Goal: Information Seeking & Learning: Find specific page/section

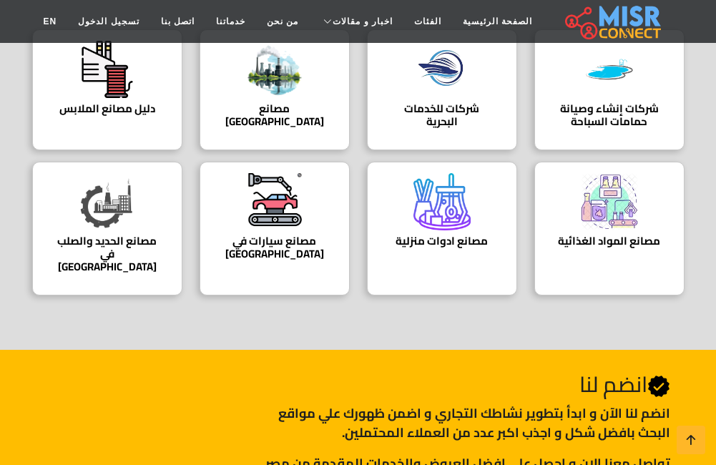
scroll to position [215, 0]
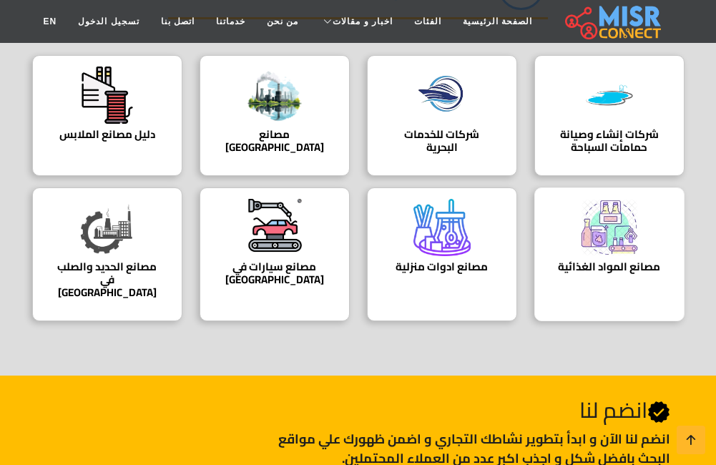
click at [628, 243] on img at bounding box center [609, 227] width 57 height 57
click at [281, 128] on h4 "مصانع [GEOGRAPHIC_DATA]" at bounding box center [275, 141] width 106 height 26
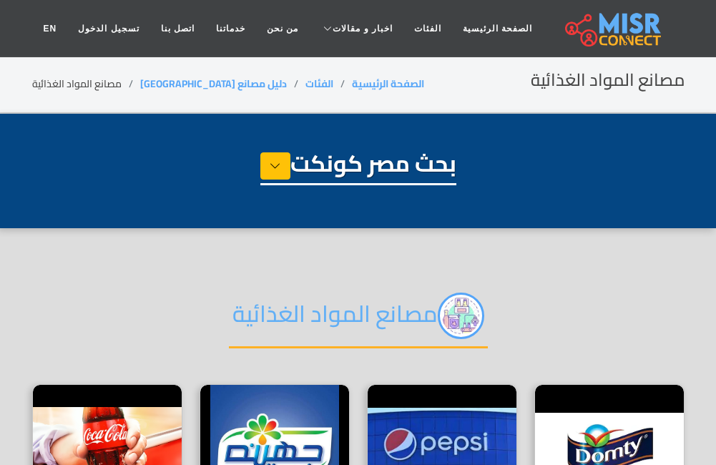
select select "**********"
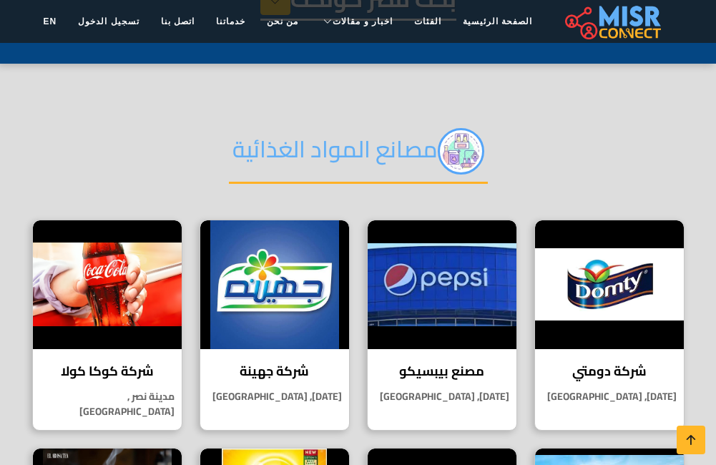
scroll to position [143, 0]
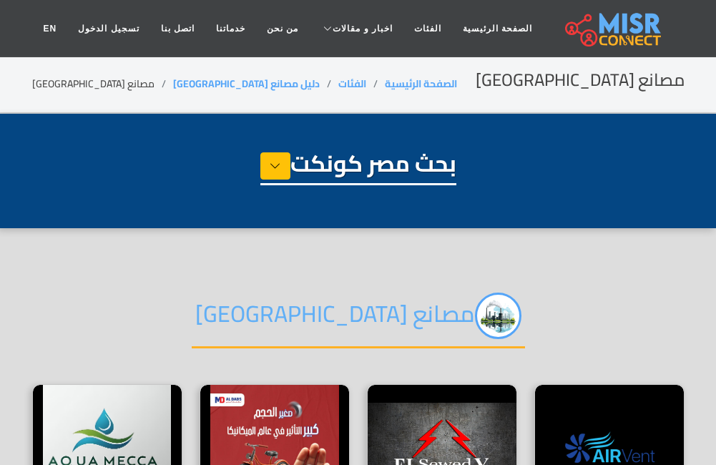
select select "**********"
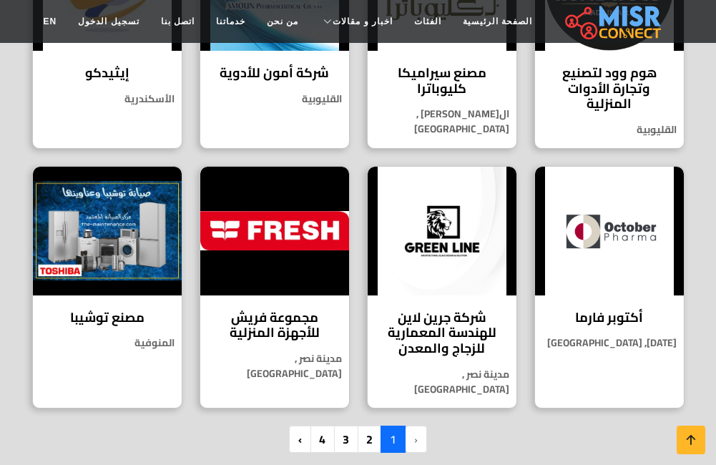
scroll to position [1217, 0]
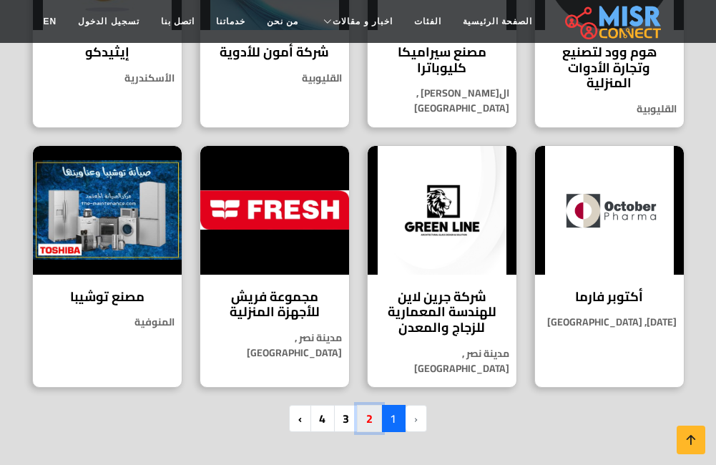
click at [369, 405] on link "2" at bounding box center [369, 418] width 25 height 27
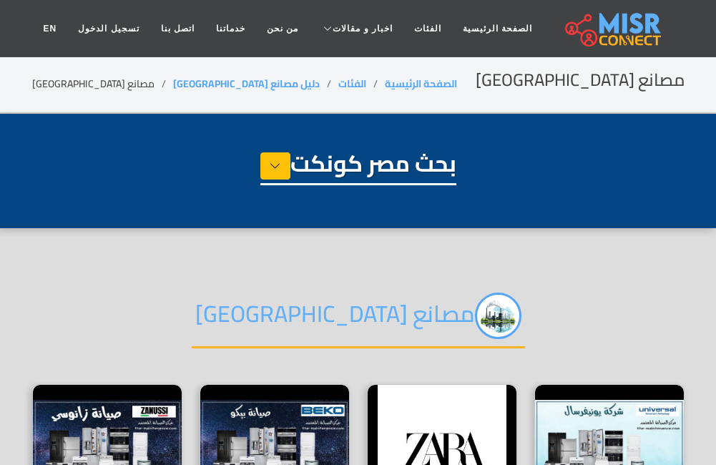
select select "**********"
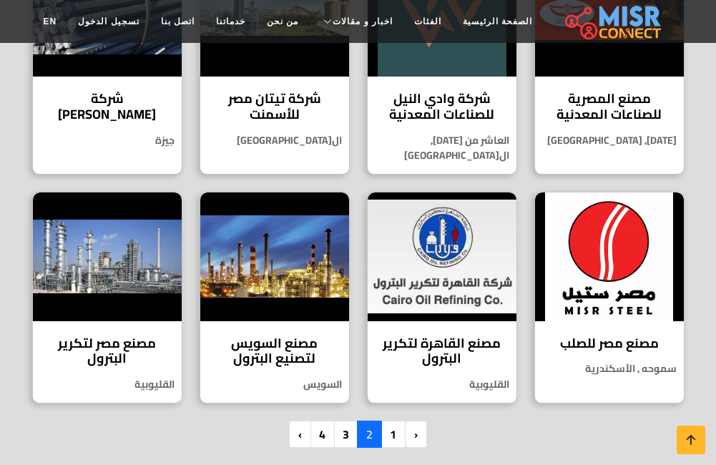
scroll to position [1073, 0]
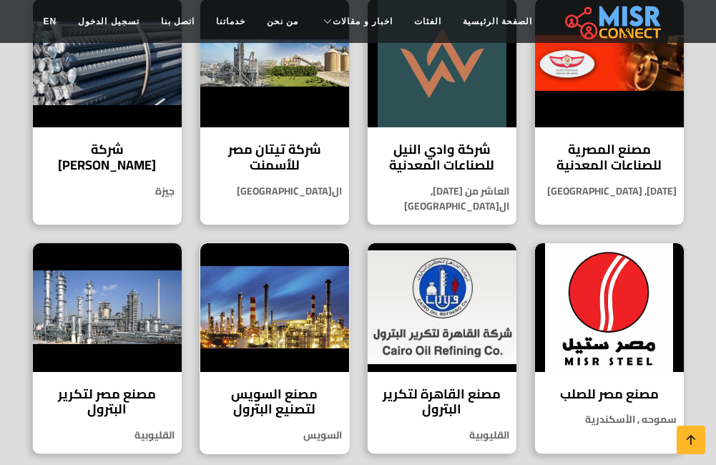
click at [294, 286] on img at bounding box center [274, 307] width 149 height 129
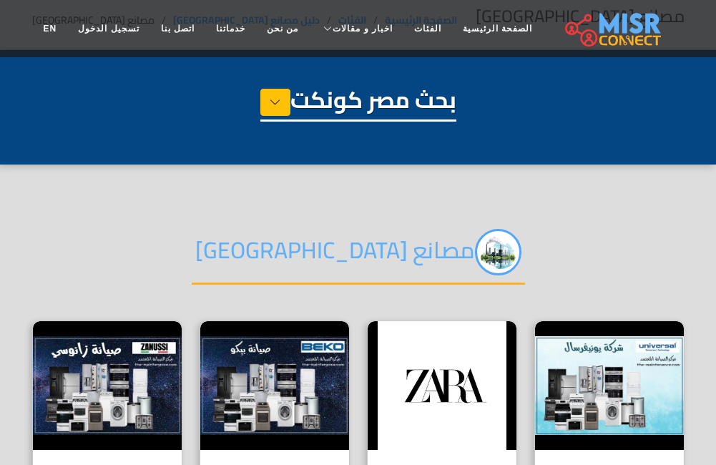
scroll to position [0, 0]
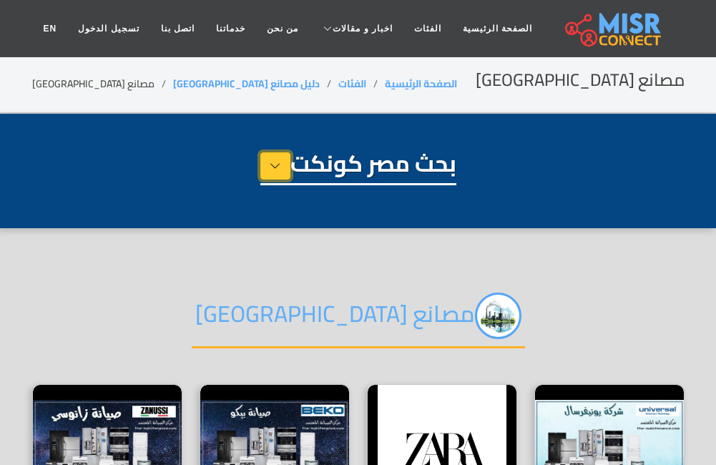
click at [261, 167] on button at bounding box center [276, 165] width 30 height 27
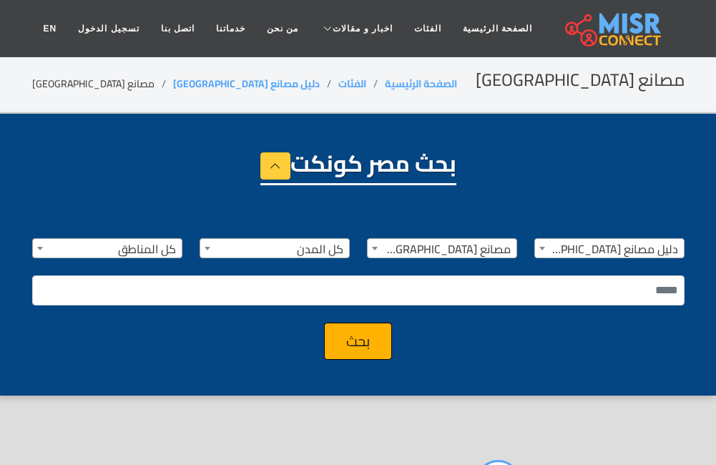
click at [352, 170] on h1 "بحث مصر كونكت" at bounding box center [359, 168] width 196 height 36
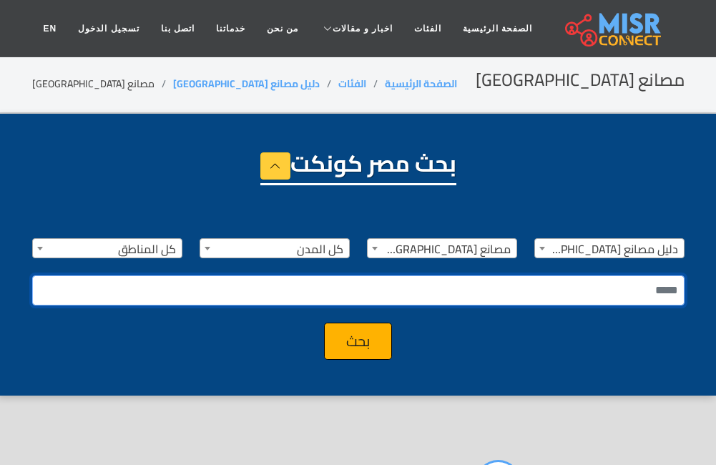
click at [430, 291] on input "text" at bounding box center [358, 291] width 653 height 30
type input "**********"
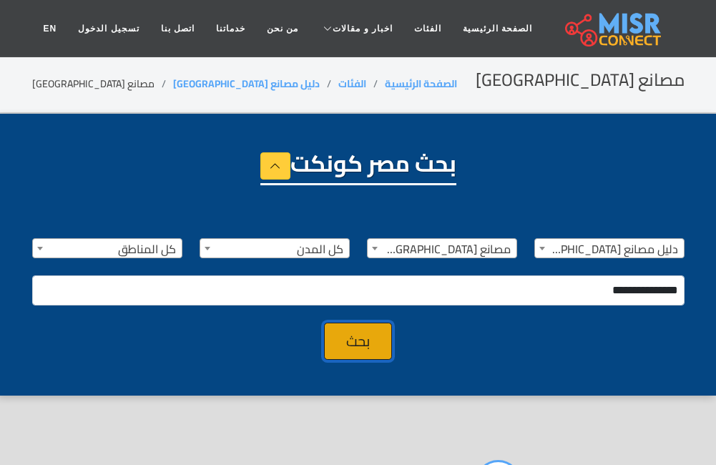
click at [359, 344] on button "بحث" at bounding box center [358, 341] width 68 height 37
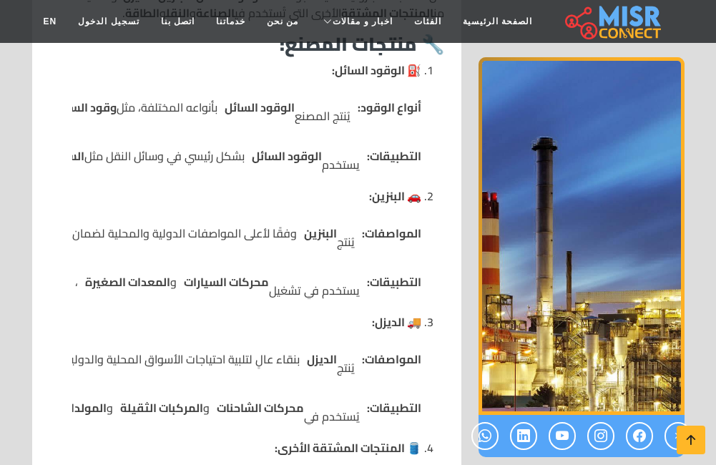
scroll to position [716, 0]
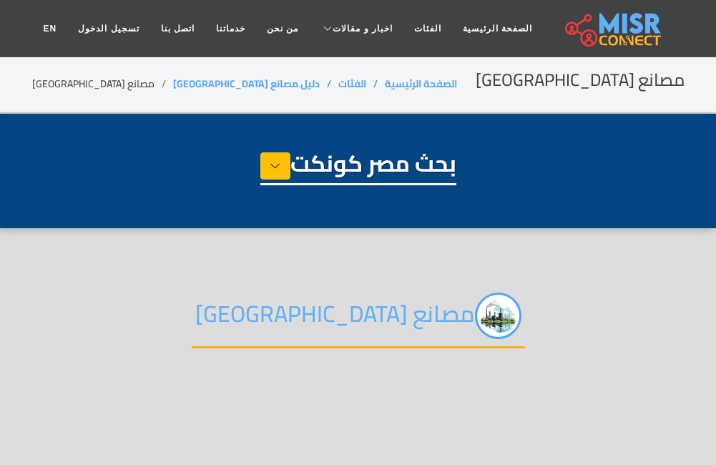
select select "**********"
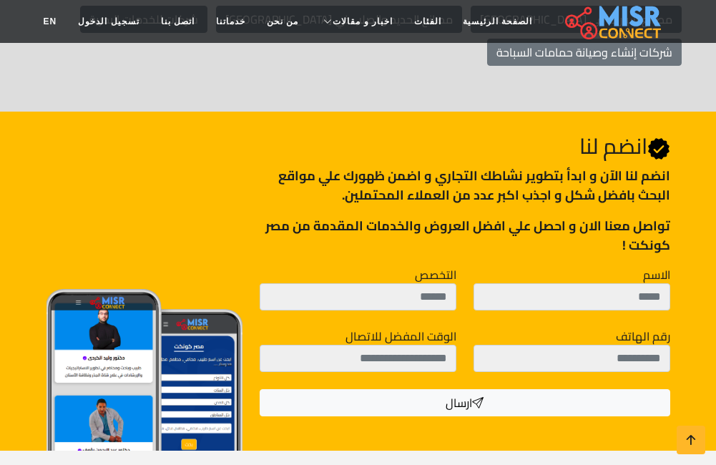
scroll to position [930, 0]
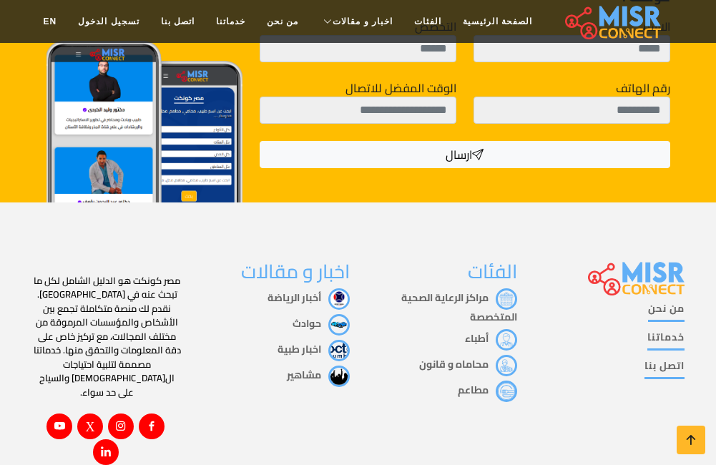
click at [311, 314] on link "حوادث" at bounding box center [321, 323] width 57 height 19
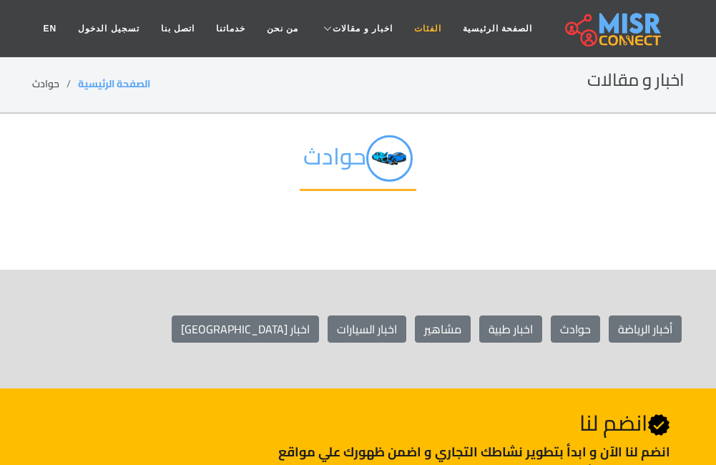
click at [412, 27] on link "الفئات" at bounding box center [428, 28] width 49 height 27
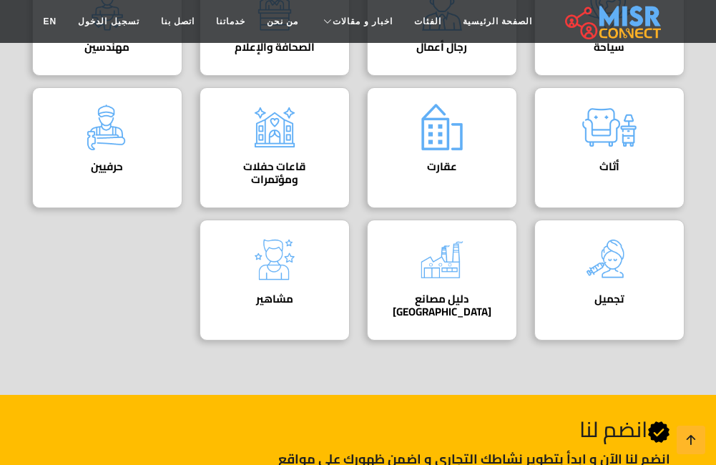
scroll to position [787, 0]
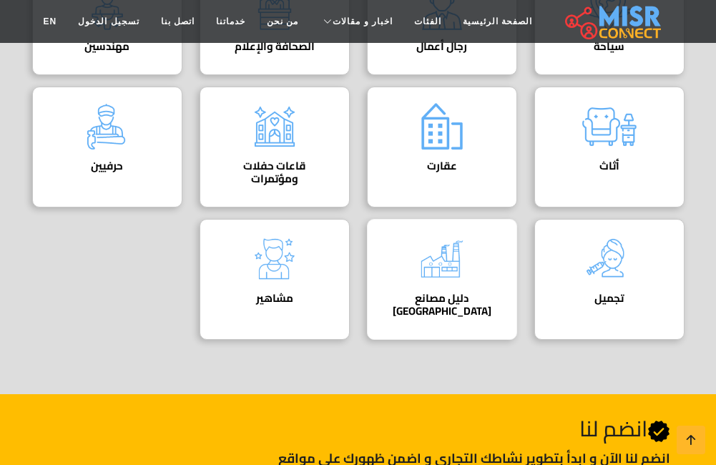
click at [447, 281] on img at bounding box center [442, 258] width 57 height 57
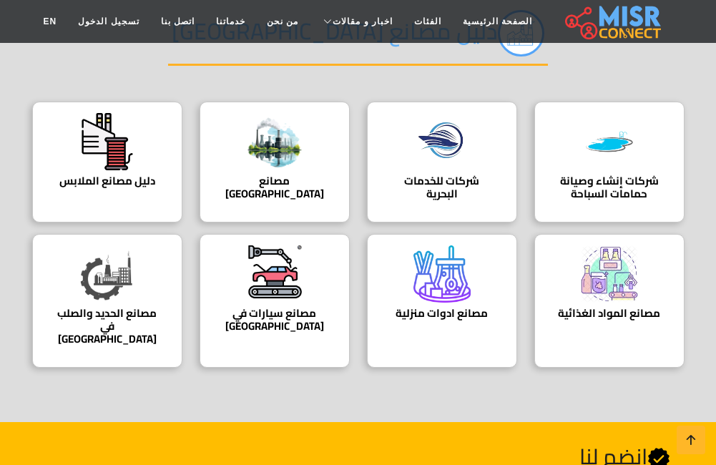
scroll to position [143, 0]
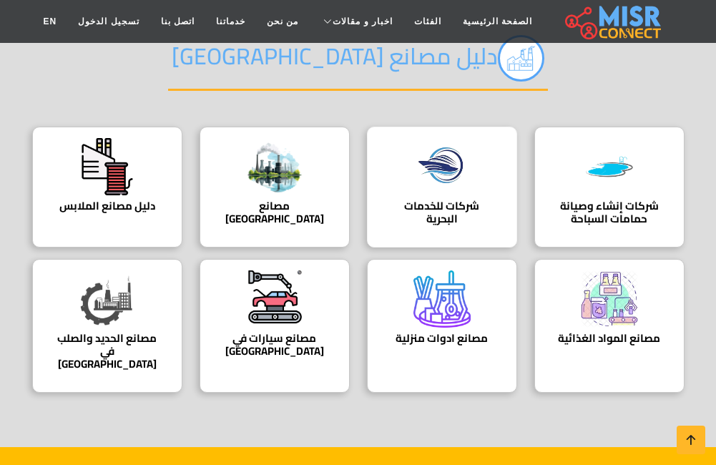
click at [453, 200] on h4 "شركات للخدمات البحرية" at bounding box center [442, 213] width 106 height 26
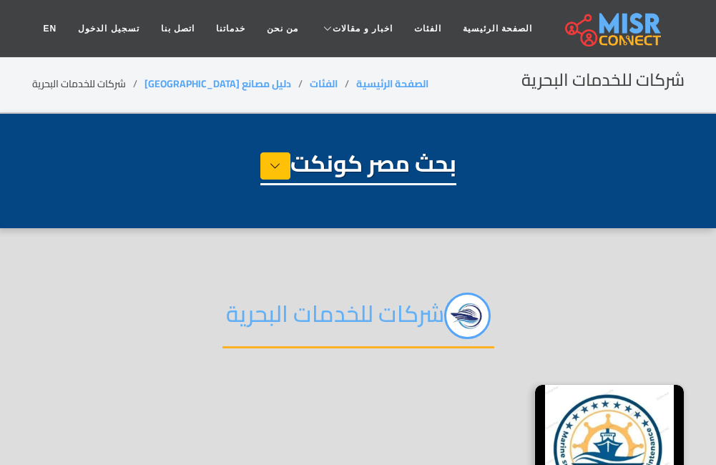
select select "**********"
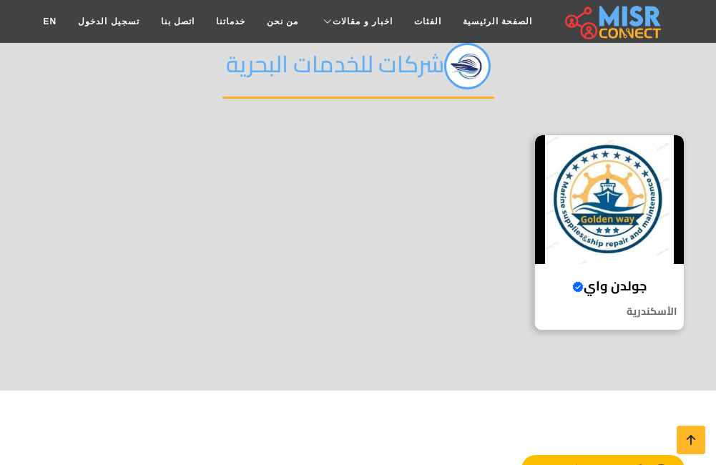
scroll to position [358, 0]
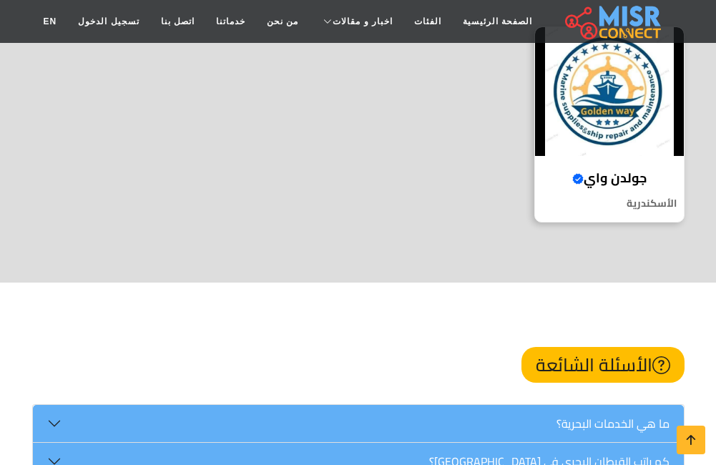
click at [597, 176] on h4 "جولدن واي Verified account" at bounding box center [609, 178] width 127 height 16
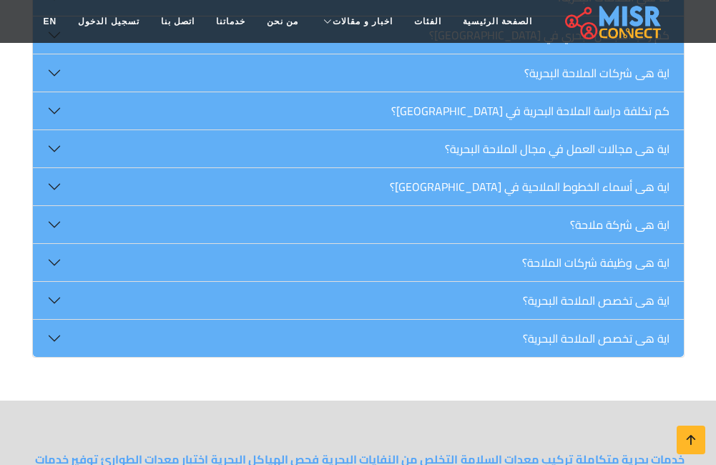
scroll to position [787, 0]
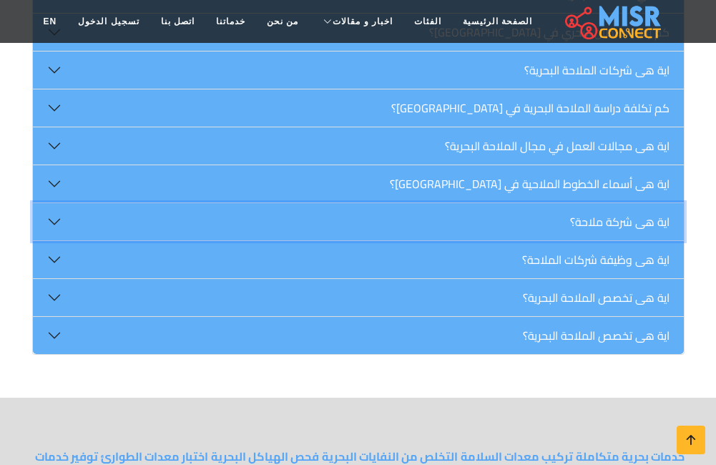
click at [61, 222] on button "اية هى شركة ملاحة؟" at bounding box center [358, 221] width 651 height 37
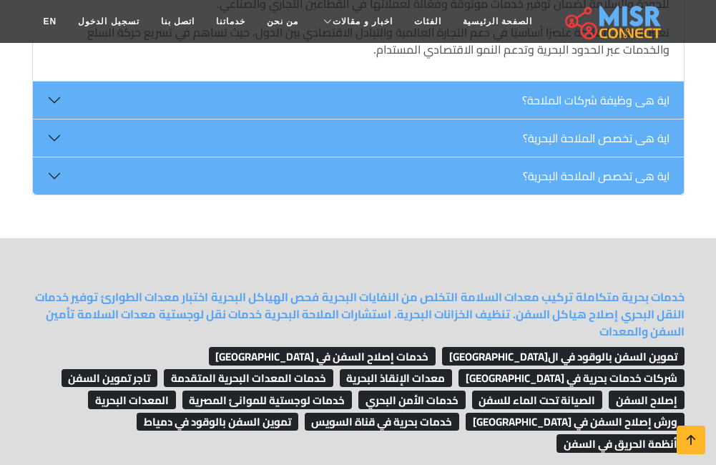
scroll to position [1217, 0]
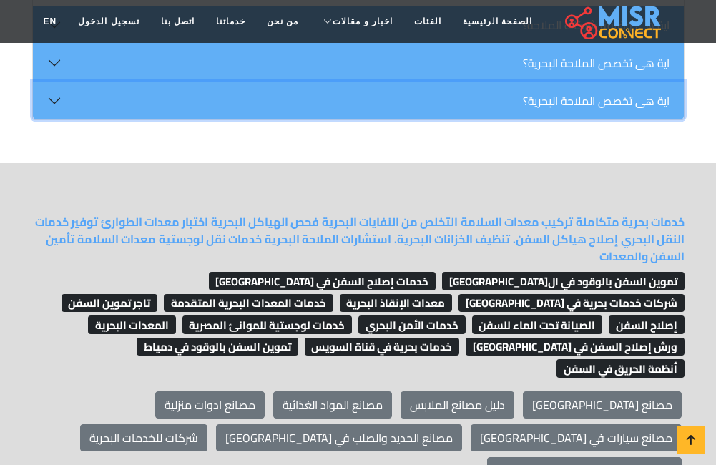
click at [499, 110] on button "اية هى تخصص الملاحة البحرية؟" at bounding box center [358, 100] width 651 height 37
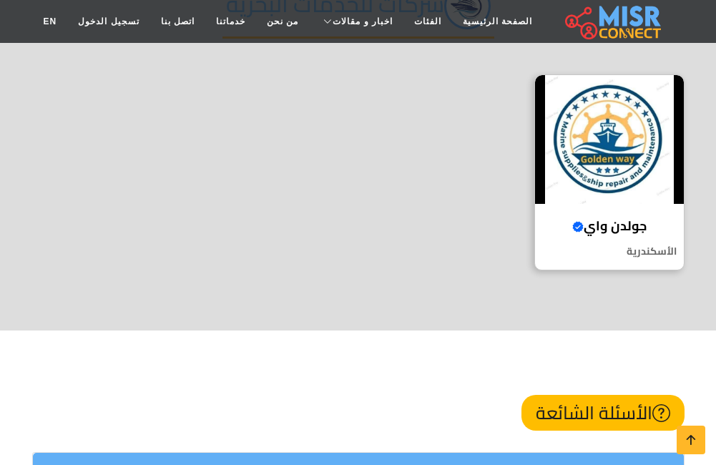
scroll to position [0, 0]
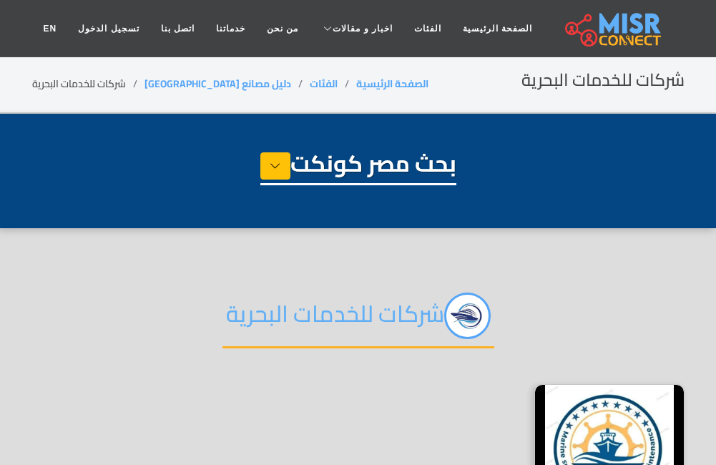
click at [610, 39] on img at bounding box center [613, 29] width 96 height 36
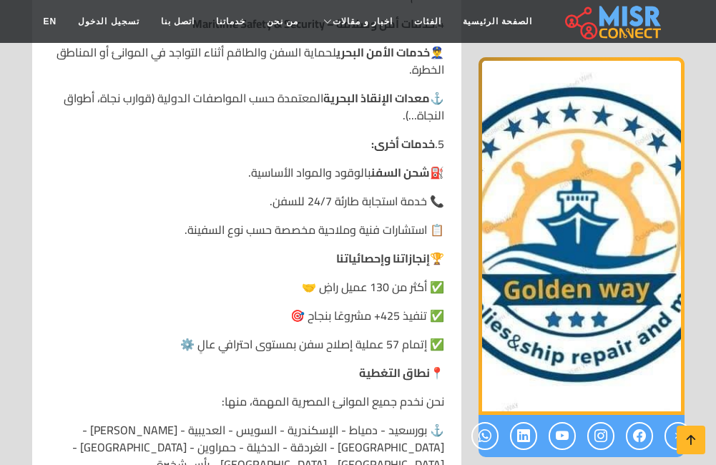
scroll to position [1932, 0]
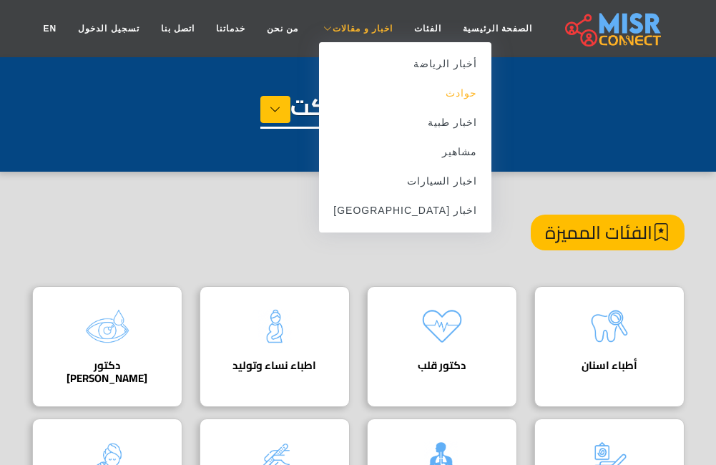
click at [396, 92] on link "حوادث" at bounding box center [405, 93] width 172 height 29
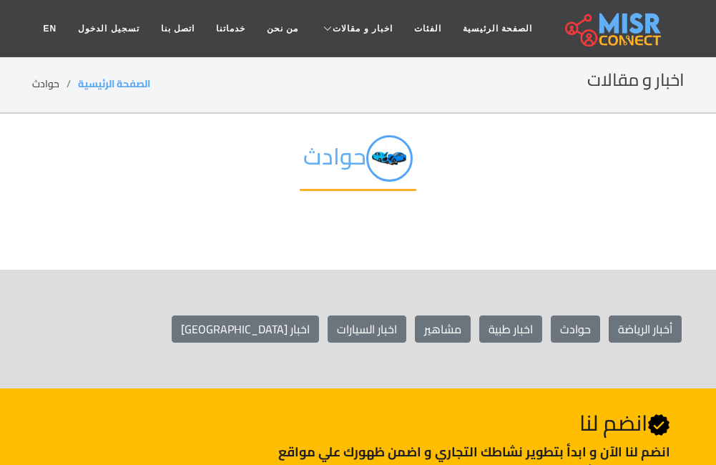
click at [614, 31] on img at bounding box center [613, 29] width 96 height 36
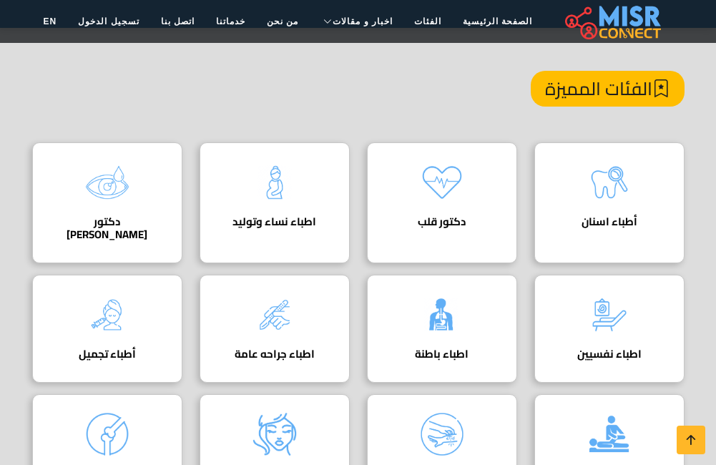
scroll to position [143, 0]
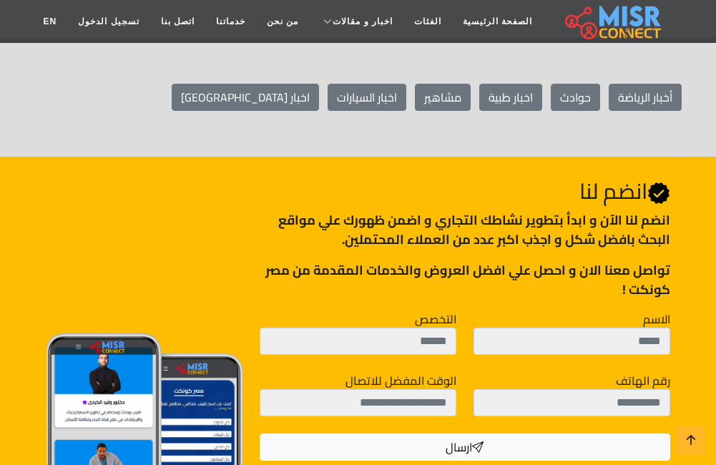
scroll to position [186, 0]
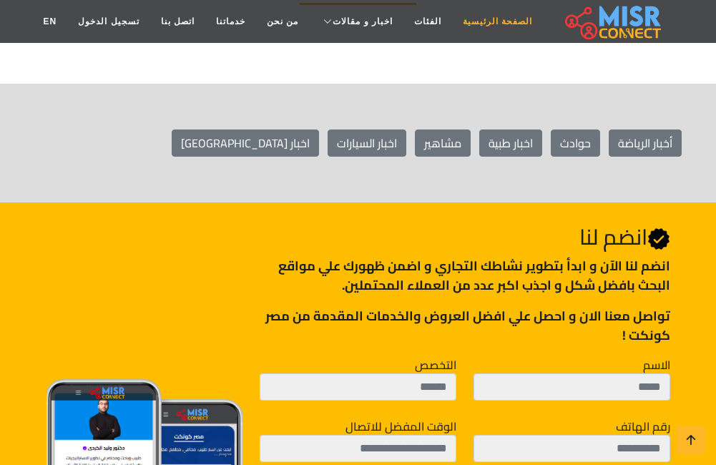
click at [466, 26] on link "الصفحة الرئيسية" at bounding box center [497, 21] width 91 height 27
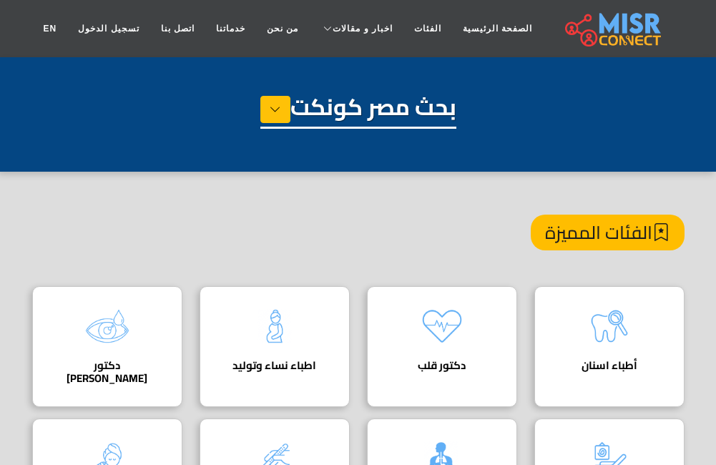
click at [584, 31] on img at bounding box center [613, 29] width 96 height 36
click at [346, 111] on h1 "بحث مصر كونكت" at bounding box center [359, 111] width 196 height 36
click at [271, 110] on icon at bounding box center [275, 109] width 11 height 21
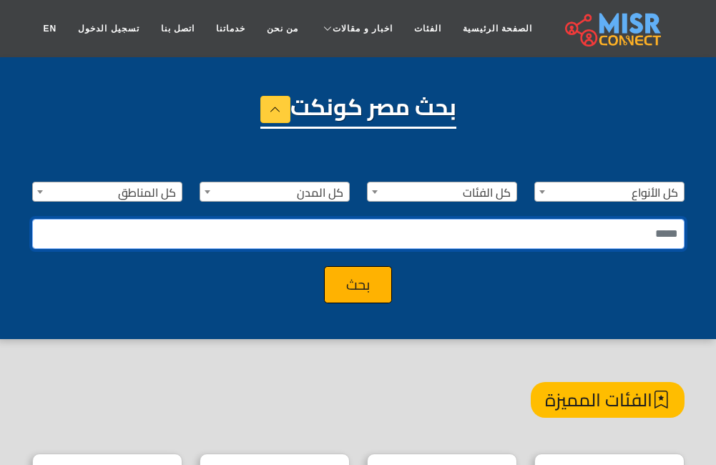
click at [552, 233] on input "text" at bounding box center [358, 234] width 653 height 30
type input "**********"
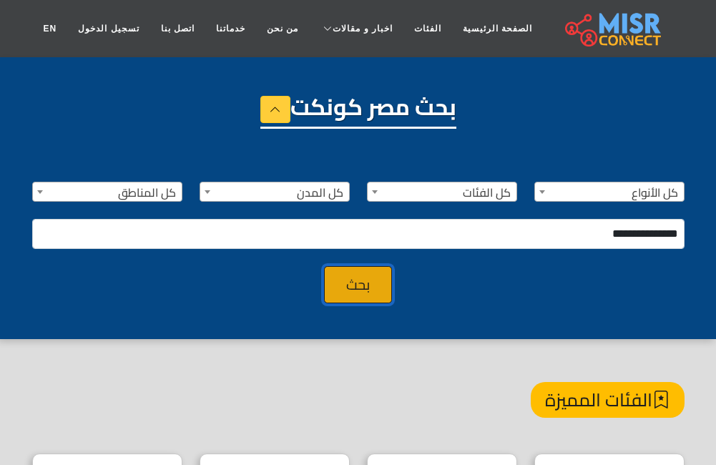
click at [339, 293] on button "بحث" at bounding box center [358, 284] width 68 height 37
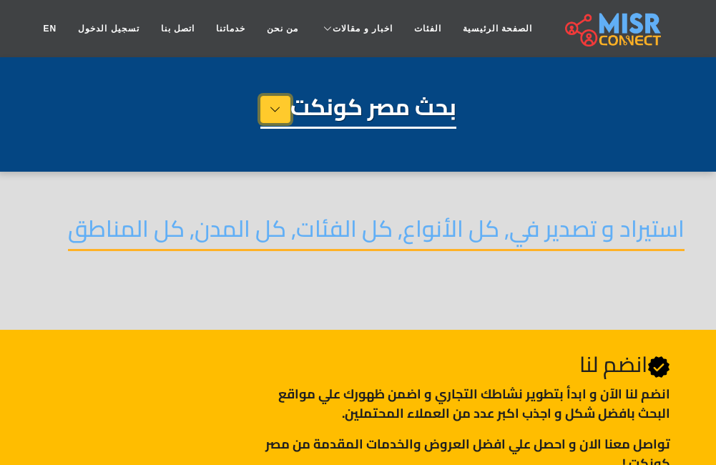
click at [270, 117] on icon at bounding box center [275, 109] width 11 height 21
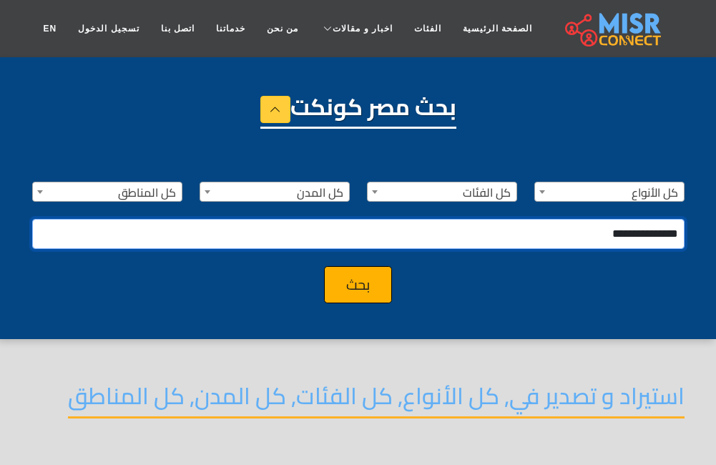
click at [578, 228] on input "**********" at bounding box center [358, 234] width 653 height 30
type input "**********"
click at [324, 266] on button "بحث" at bounding box center [358, 284] width 68 height 37
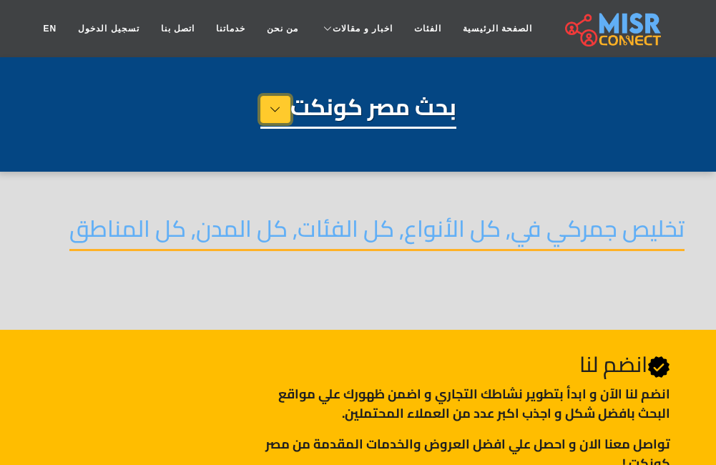
click at [274, 109] on icon at bounding box center [275, 109] width 11 height 21
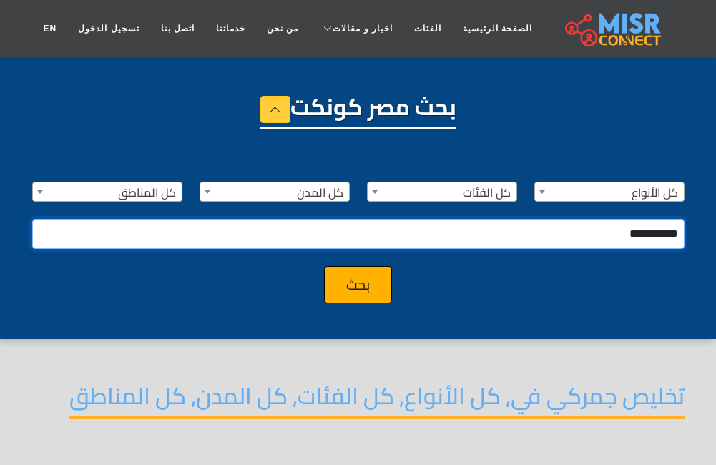
click at [509, 235] on input "**********" at bounding box center [358, 234] width 653 height 30
type input "********"
click at [324, 266] on button "بحث" at bounding box center [358, 284] width 68 height 37
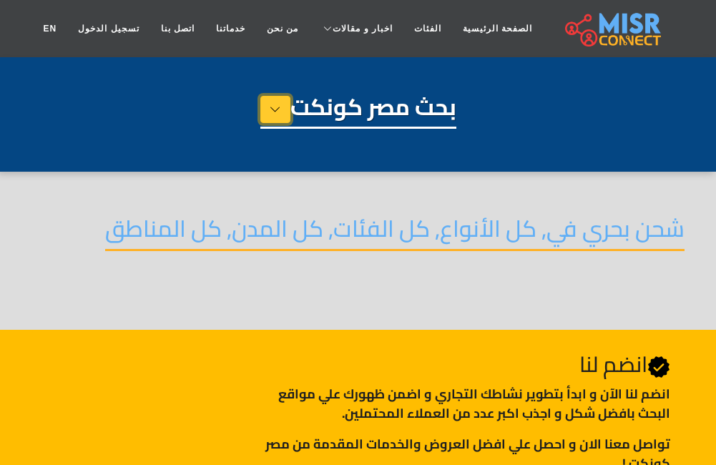
click at [270, 120] on icon at bounding box center [275, 109] width 11 height 21
